Goal: Transaction & Acquisition: Book appointment/travel/reservation

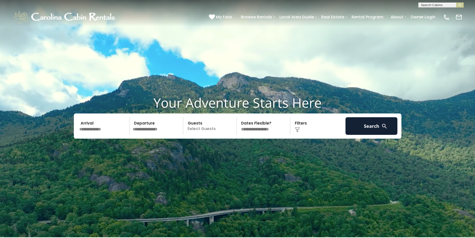
click at [100, 125] on input "text" at bounding box center [104, 126] width 52 height 18
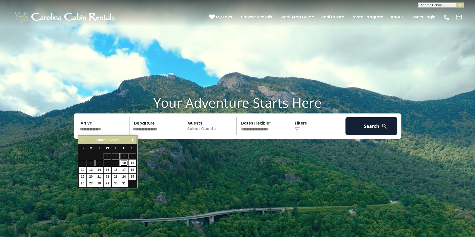
click at [124, 162] on link "10" at bounding box center [124, 163] width 8 height 6
type input "********"
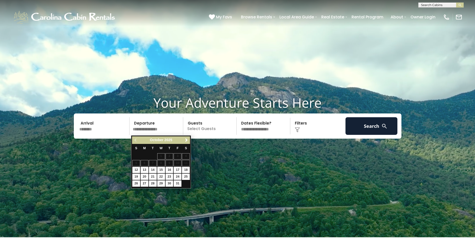
click at [159, 127] on input "text" at bounding box center [157, 126] width 52 height 18
click at [144, 169] on link "13" at bounding box center [145, 170] width 8 height 6
type input "********"
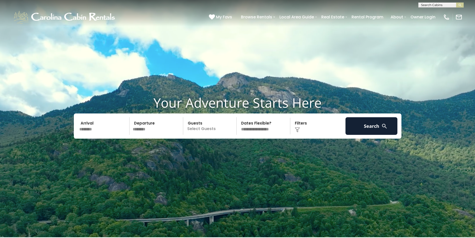
click at [209, 125] on p "Select Guests" at bounding box center [211, 126] width 52 height 18
click at [233, 149] on div "+" at bounding box center [235, 147] width 6 height 6
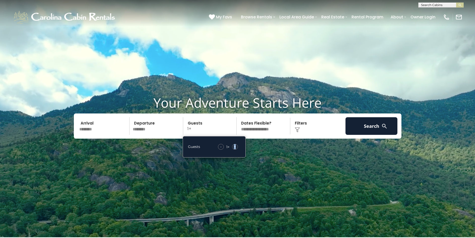
click at [233, 149] on div "+" at bounding box center [235, 147] width 6 height 6
click at [233, 148] on div "+" at bounding box center [235, 147] width 6 height 6
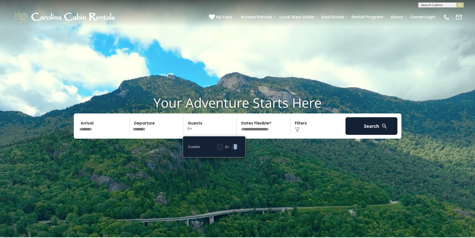
click at [233, 148] on div "+" at bounding box center [235, 147] width 6 height 6
click at [368, 129] on button "Search" at bounding box center [371, 126] width 52 height 18
